Goal: Browse casually

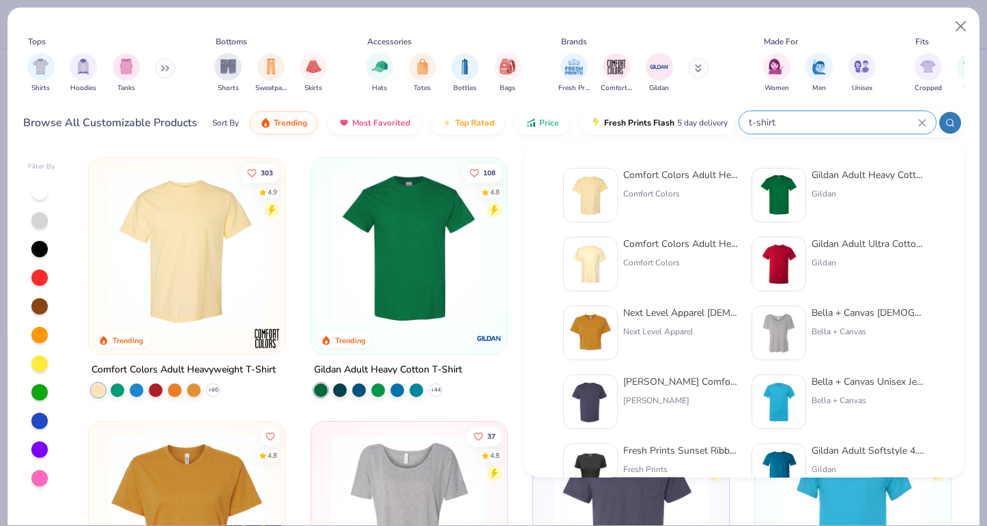
click at [491, 18] on div "Tops Shirts Hoodies Tanks Bottoms Shorts Sweatpants Skirts Accessories Hats Tot…" at bounding box center [494, 78] width 972 height 140
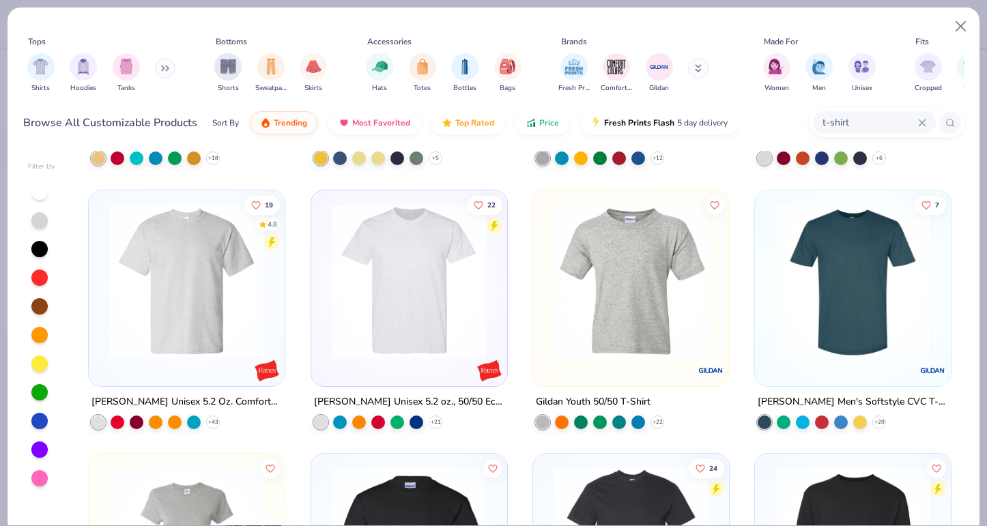
scroll to position [5770, 0]
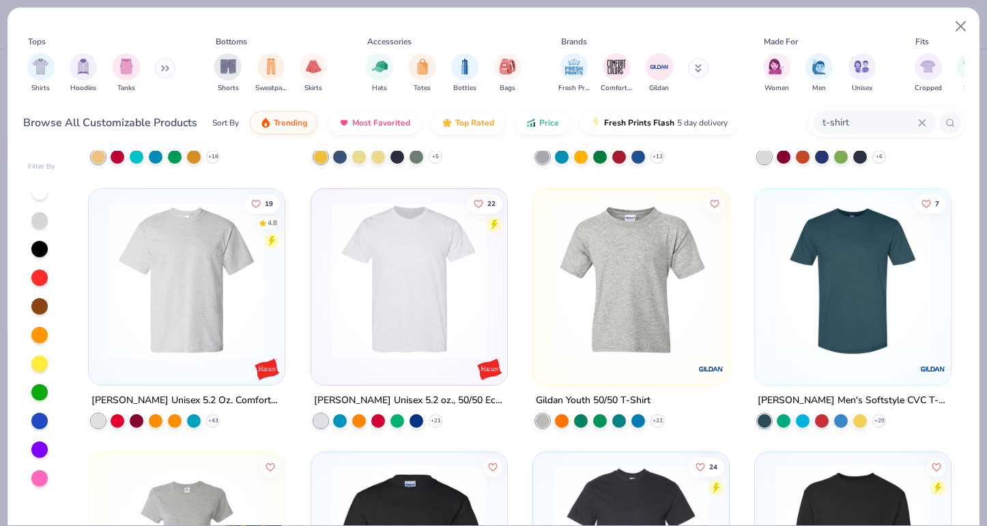
click at [408, 314] on img at bounding box center [409, 279] width 169 height 155
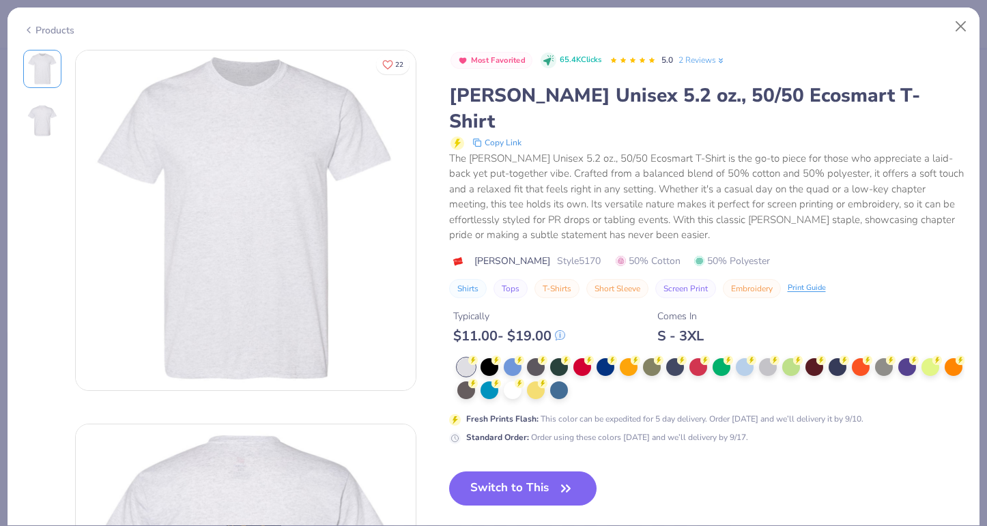
click at [38, 117] on img at bounding box center [42, 120] width 33 height 33
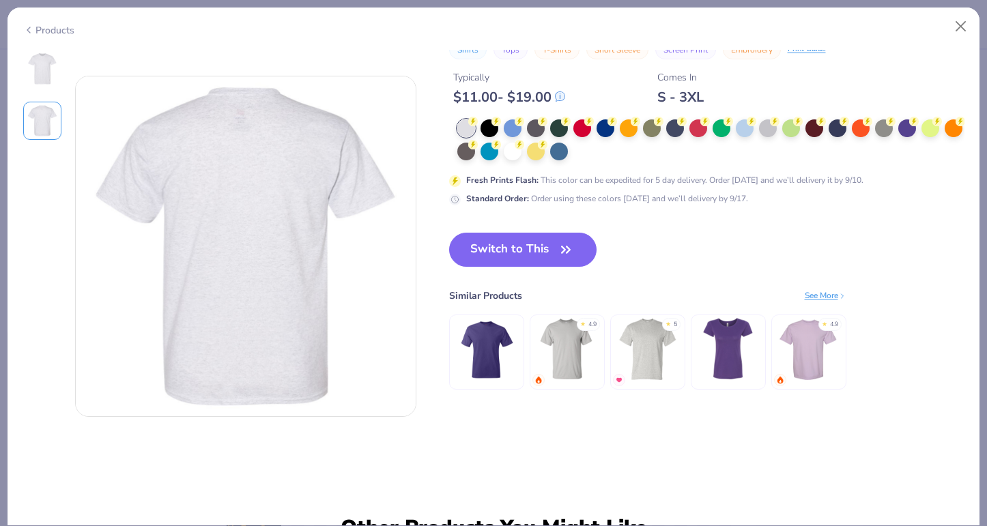
scroll to position [374, 0]
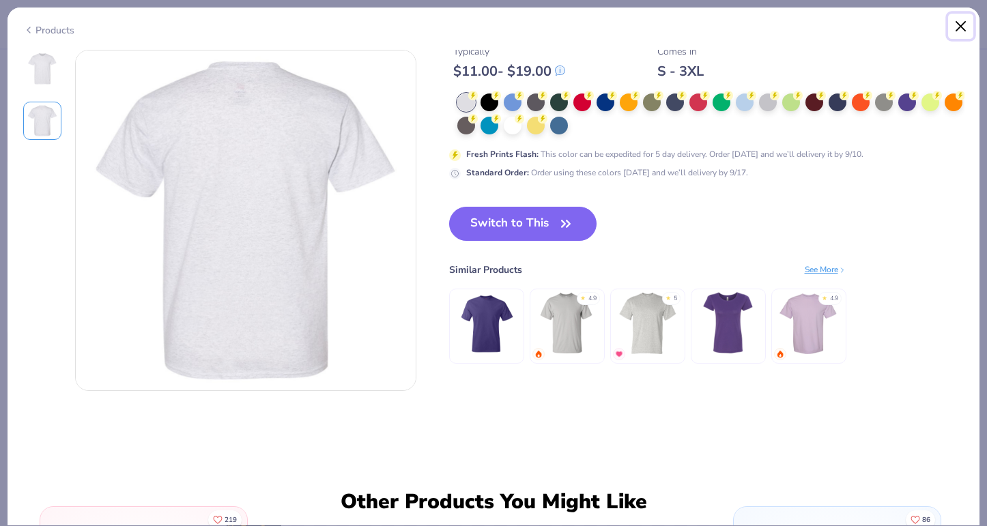
click at [958, 31] on button "Close" at bounding box center [961, 27] width 26 height 26
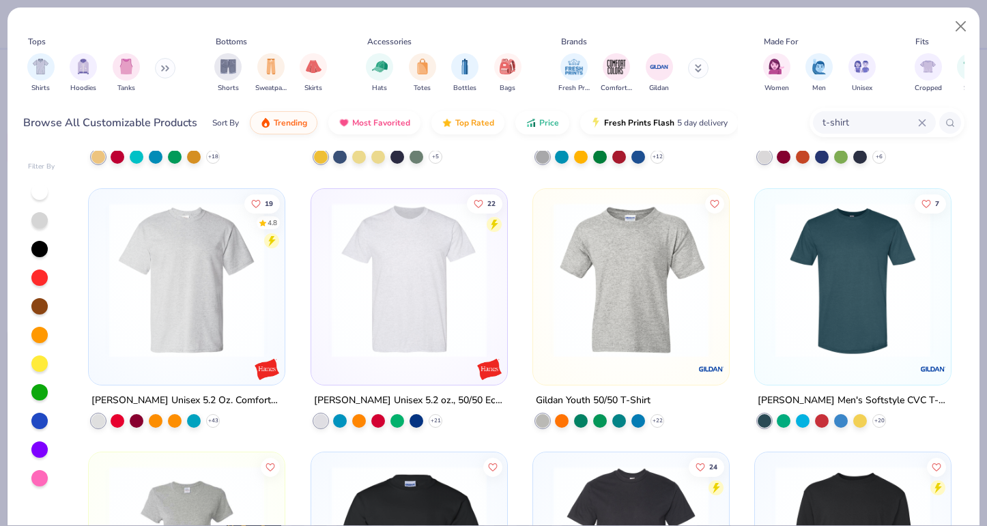
click at [412, 304] on img at bounding box center [409, 279] width 169 height 155
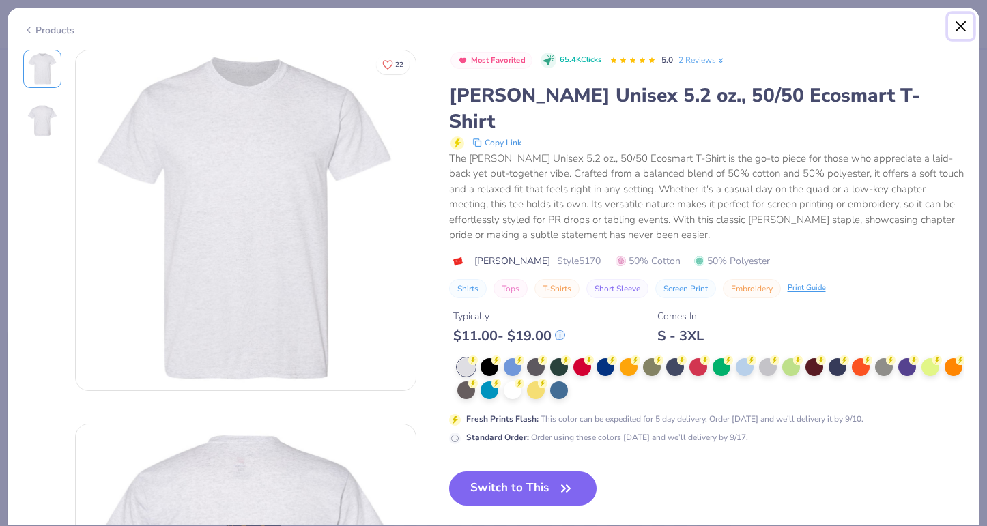
click at [960, 24] on button "Close" at bounding box center [961, 27] width 26 height 26
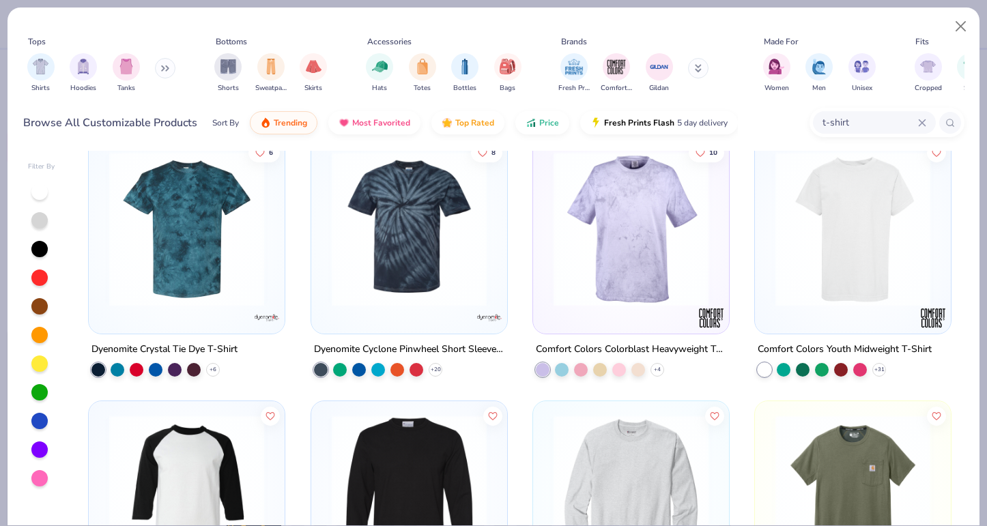
scroll to position [6875, 0]
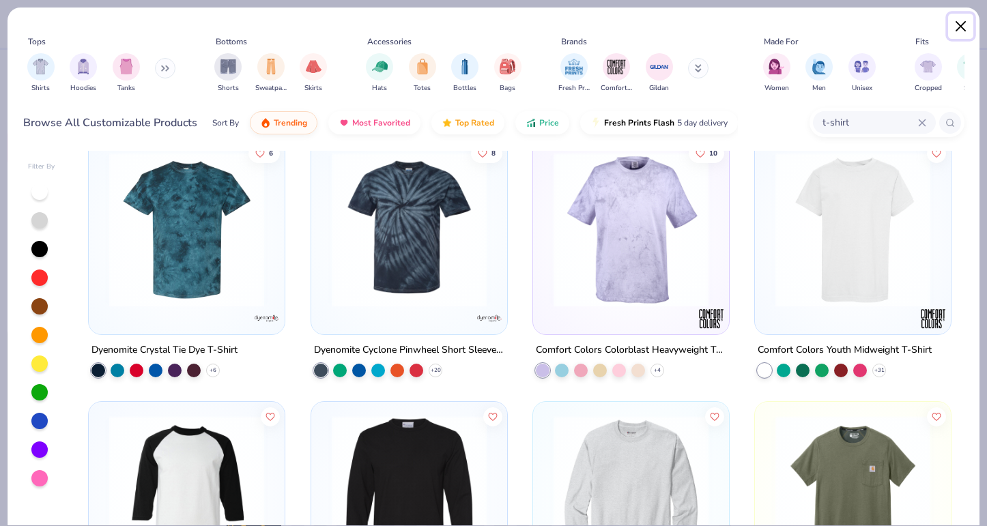
click at [956, 23] on button "Close" at bounding box center [961, 27] width 26 height 26
type textarea "x"
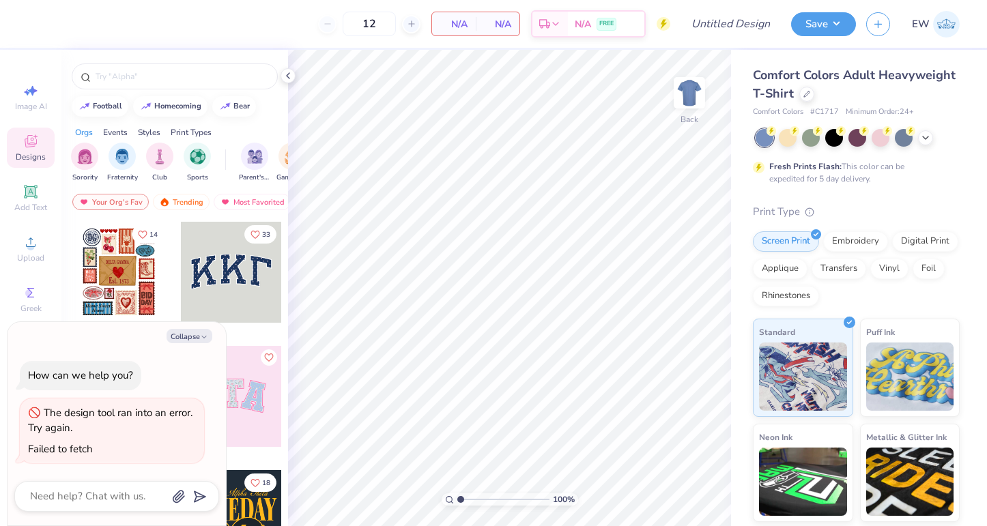
click at [929, 27] on span "EW" at bounding box center [921, 24] width 18 height 16
click at [936, 20] on img at bounding box center [946, 24] width 27 height 27
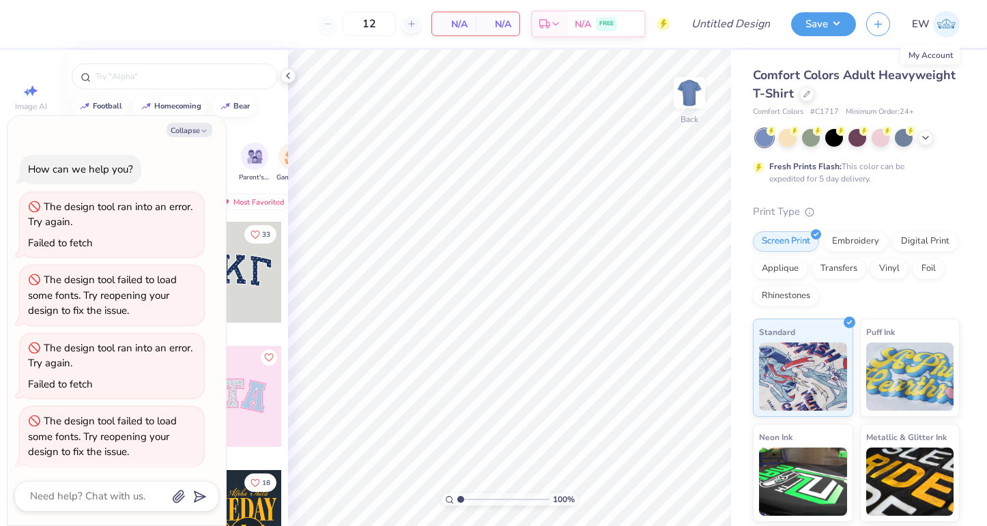
scroll to position [218, 0]
